Goal: Find specific page/section: Find specific page/section

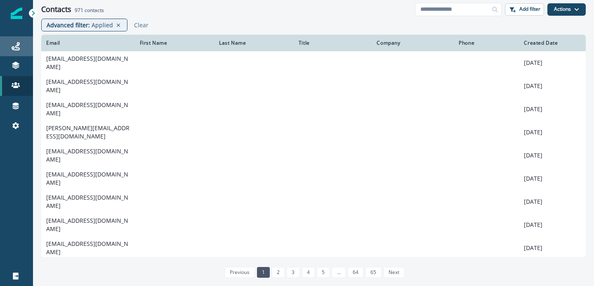
click at [12, 42] on div "Journeys" at bounding box center [16, 46] width 26 height 10
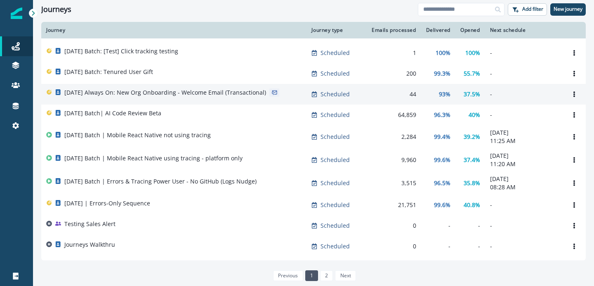
scroll to position [323, 0]
click at [223, 103] on td "2025-08-25 Always On: New Org Onboarding - Welcome Email (Transactional)" at bounding box center [173, 93] width 265 height 21
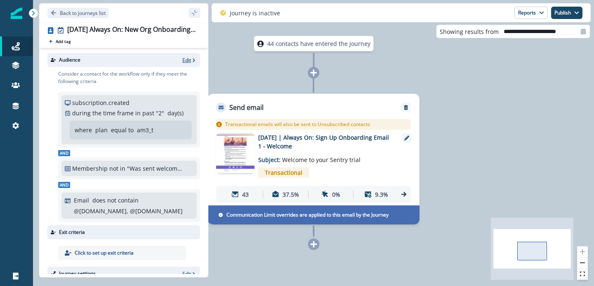
click at [186, 57] on p "Edit" at bounding box center [186, 60] width 9 height 7
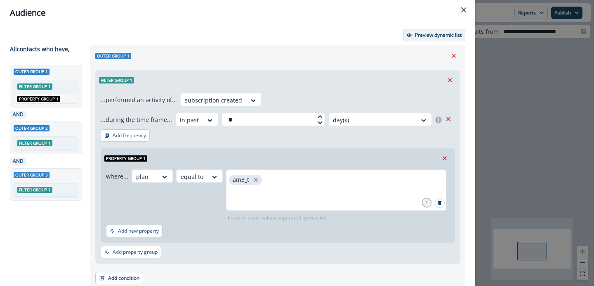
click at [425, 32] on p "Preview dynamic list" at bounding box center [438, 35] width 47 height 6
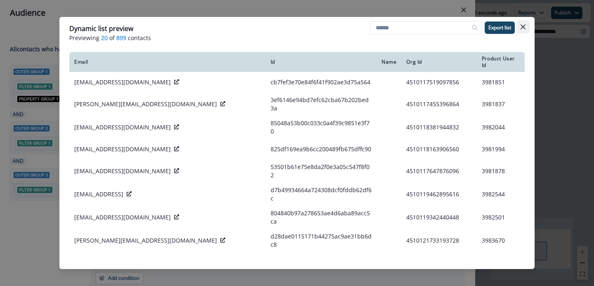
click at [524, 28] on icon "Close" at bounding box center [523, 26] width 5 height 5
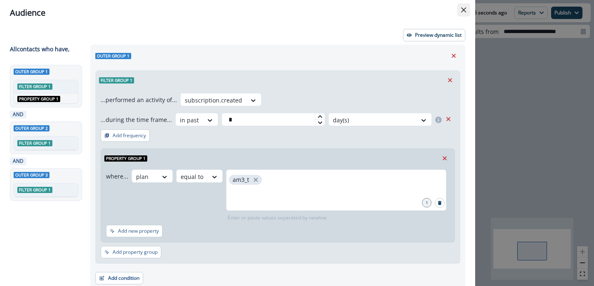
click at [460, 9] on button "Close" at bounding box center [463, 9] width 13 height 13
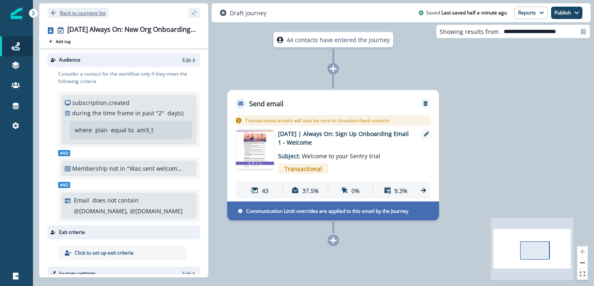
click at [88, 12] on p "Back to journeys list" at bounding box center [83, 12] width 46 height 7
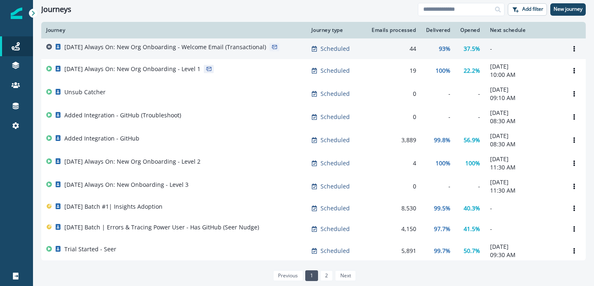
click at [177, 50] on p "2025-08-25 Always On: New Org Onboarding - Welcome Email (Transactional)" at bounding box center [165, 47] width 202 height 8
